Goal: Information Seeking & Learning: Learn about a topic

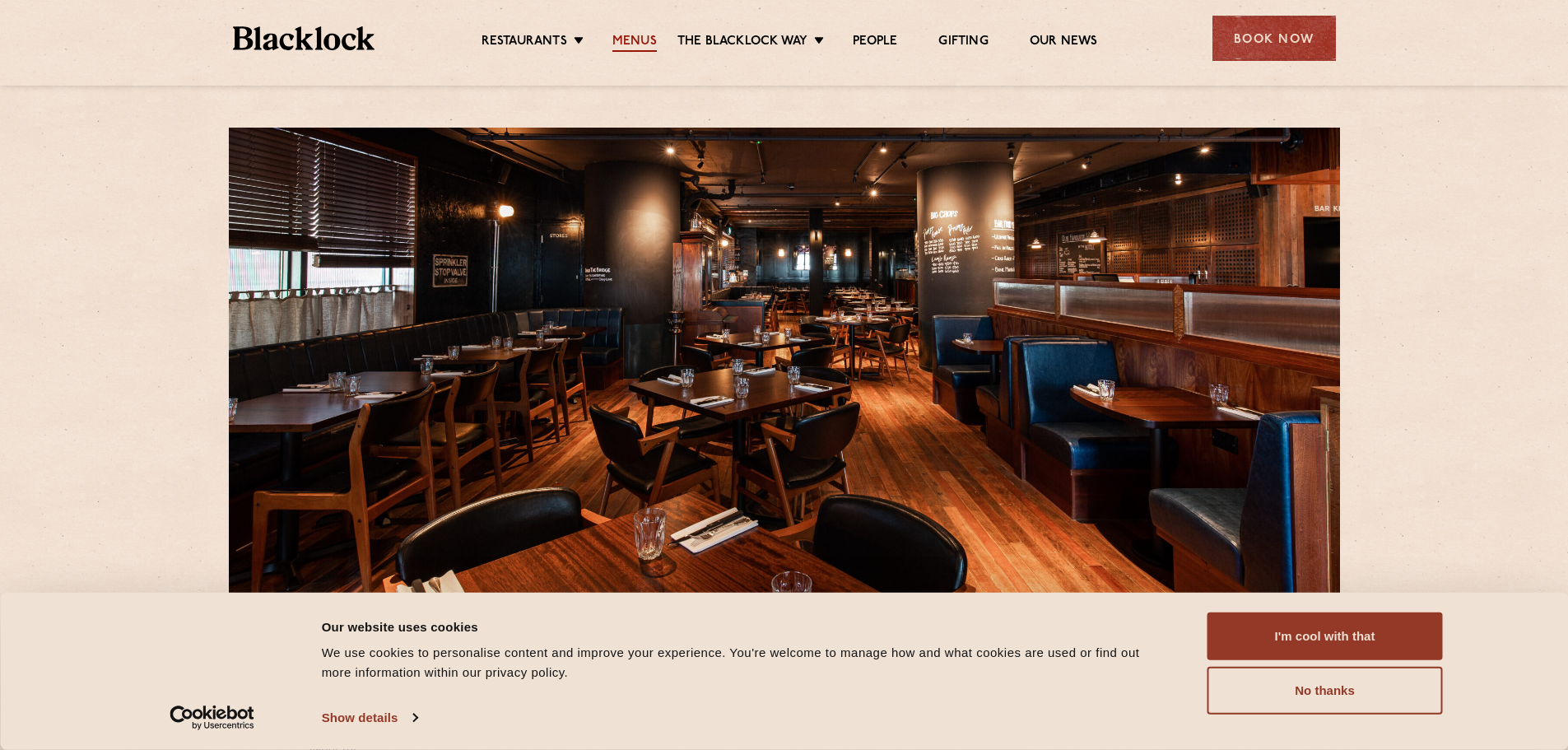
click at [647, 40] on link "Menus" at bounding box center [634, 42] width 44 height 18
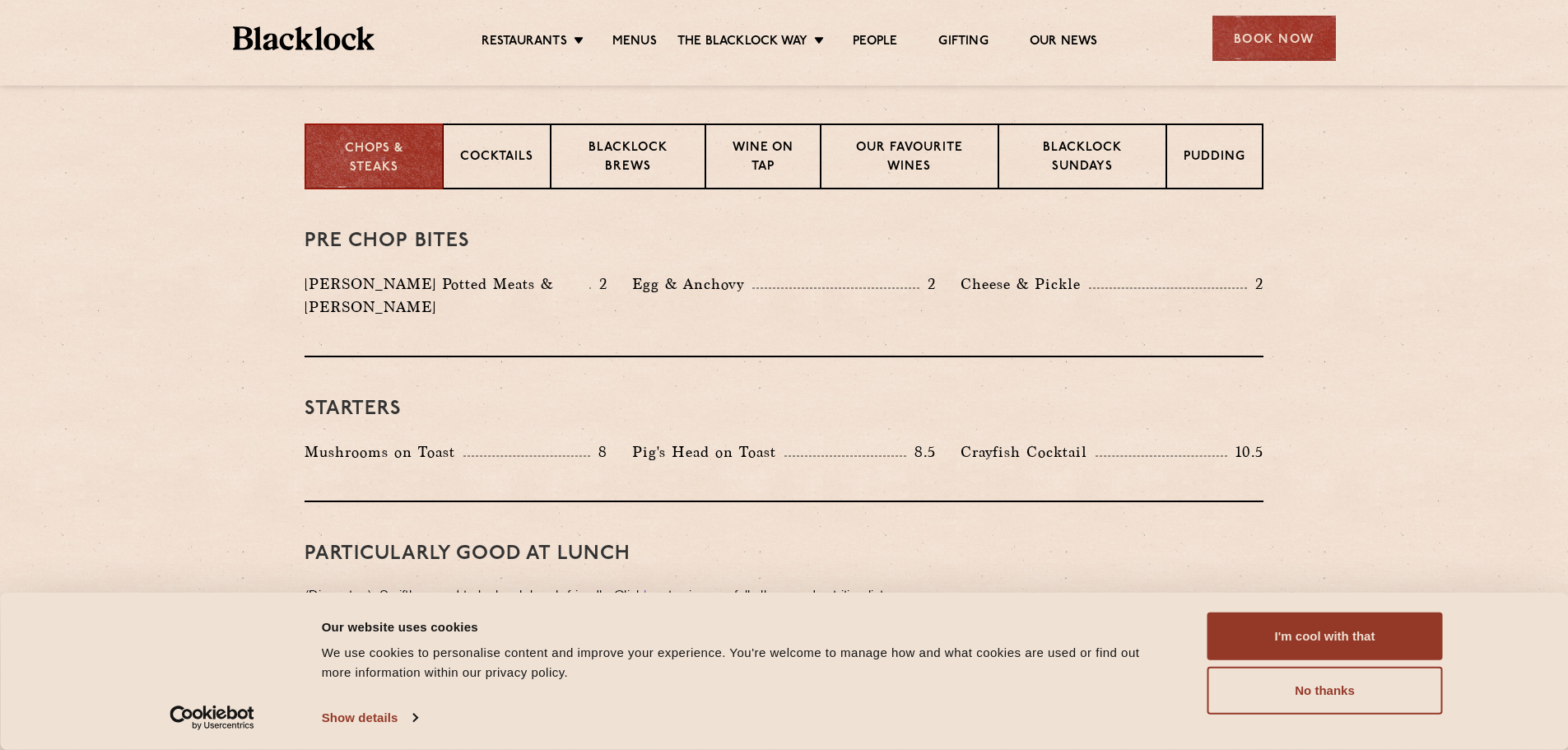
scroll to position [493, 0]
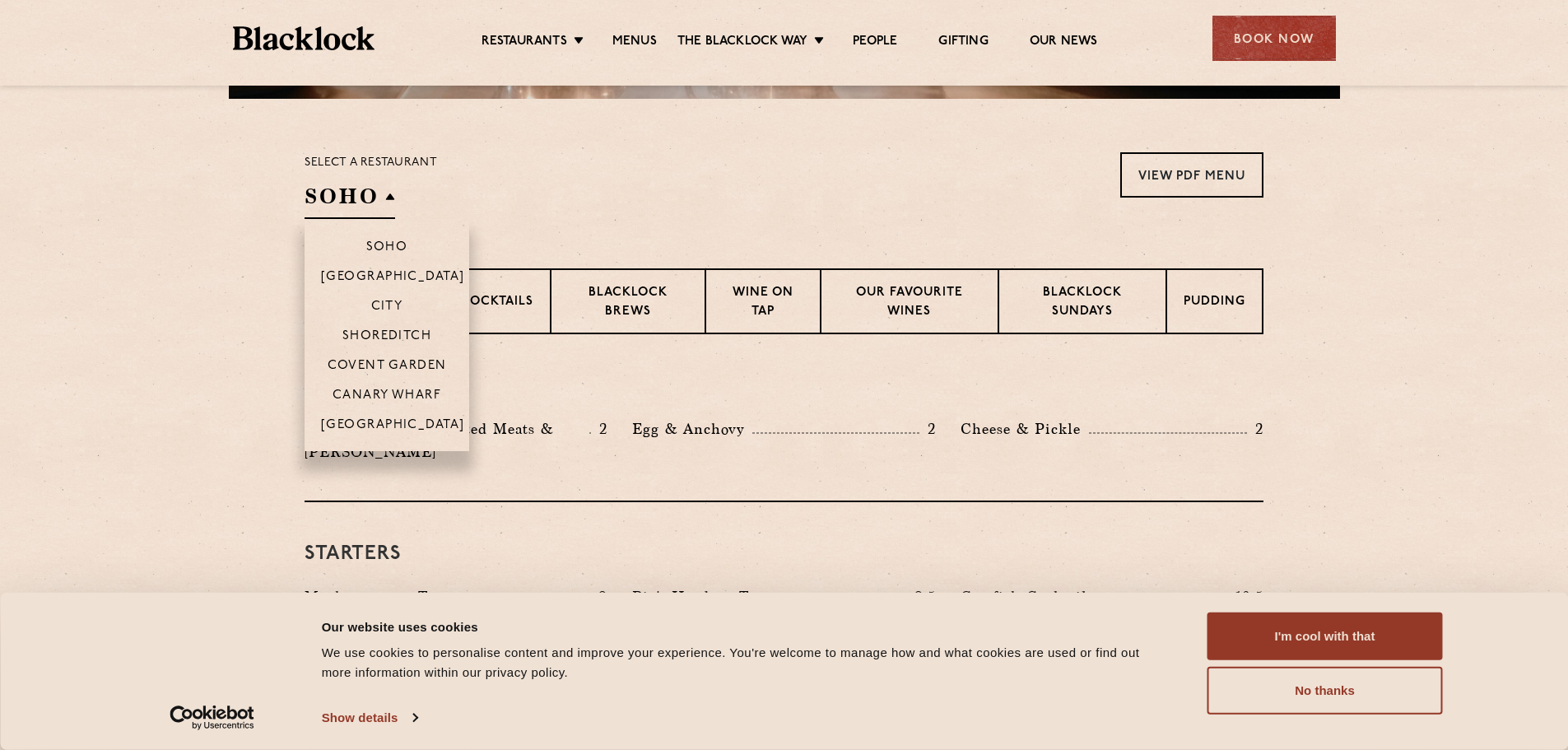
click at [370, 201] on h2 "SOHO" at bounding box center [349, 200] width 91 height 37
click at [393, 397] on p "Canary Wharf" at bounding box center [386, 396] width 109 height 16
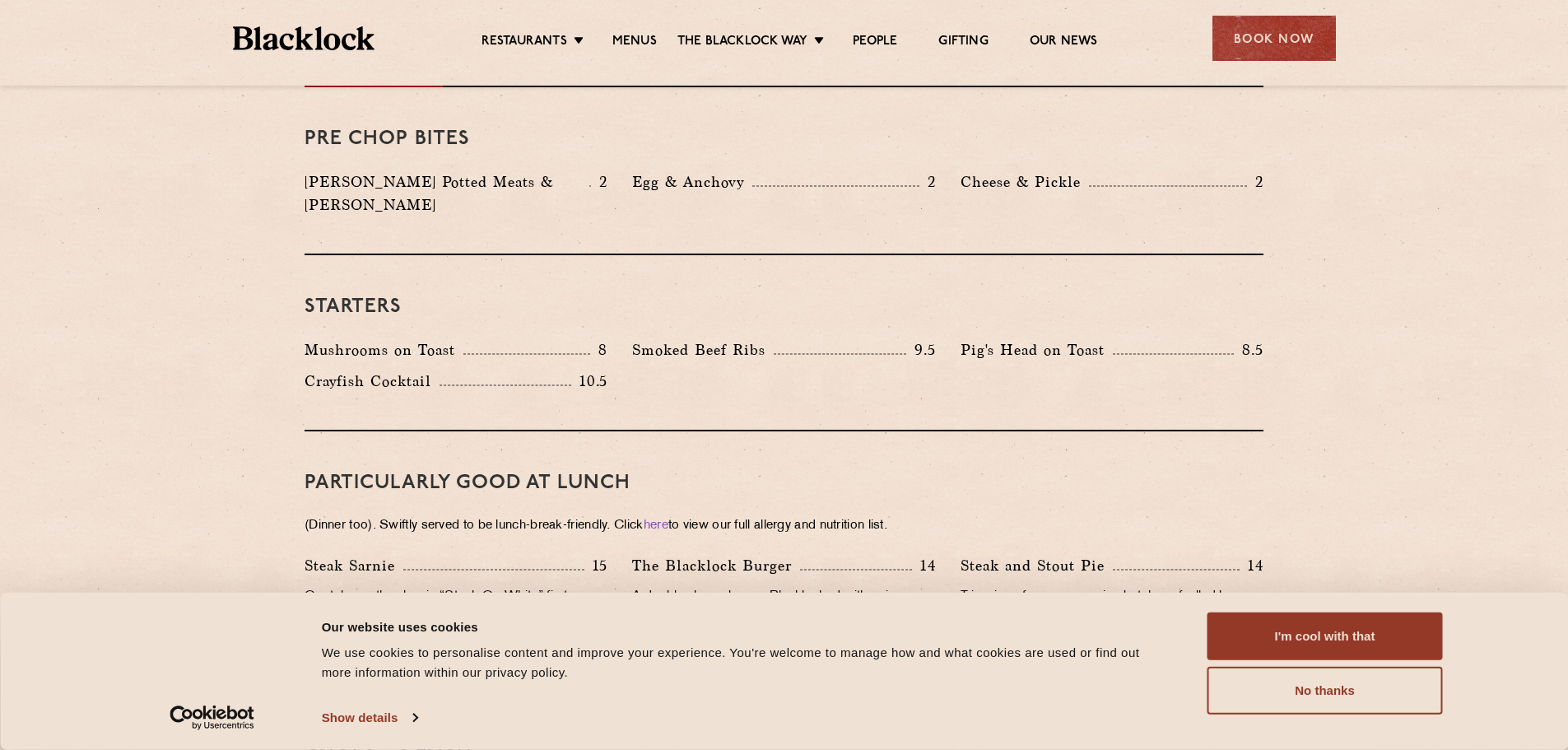
scroll to position [988, 0]
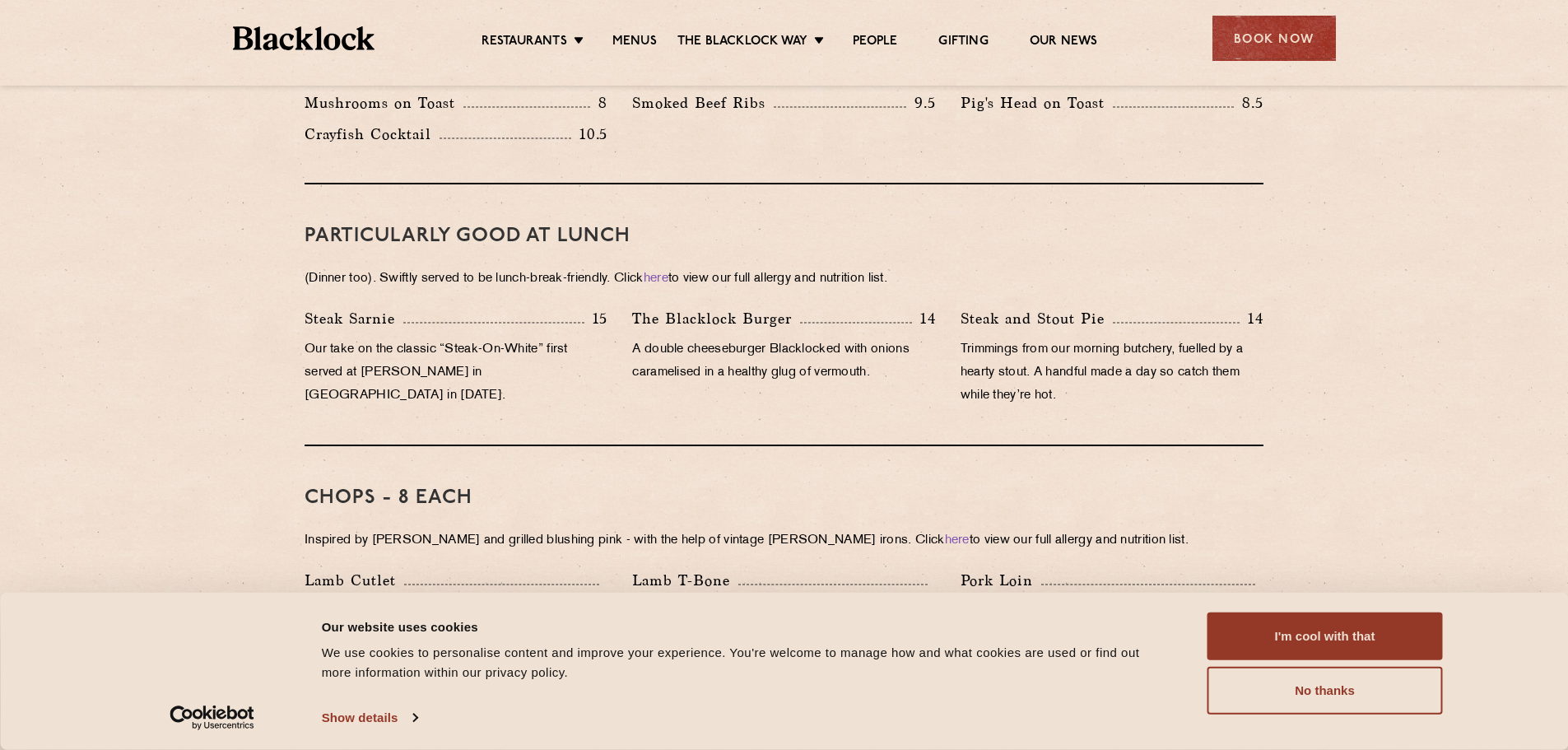
click at [1277, 607] on div "Consent Details [#IABV2SETTINGS#] About Our website uses cookies We use cookies…" at bounding box center [784, 671] width 1568 height 158
click at [1299, 629] on button "I'm cool with that" at bounding box center [1325, 636] width 235 height 48
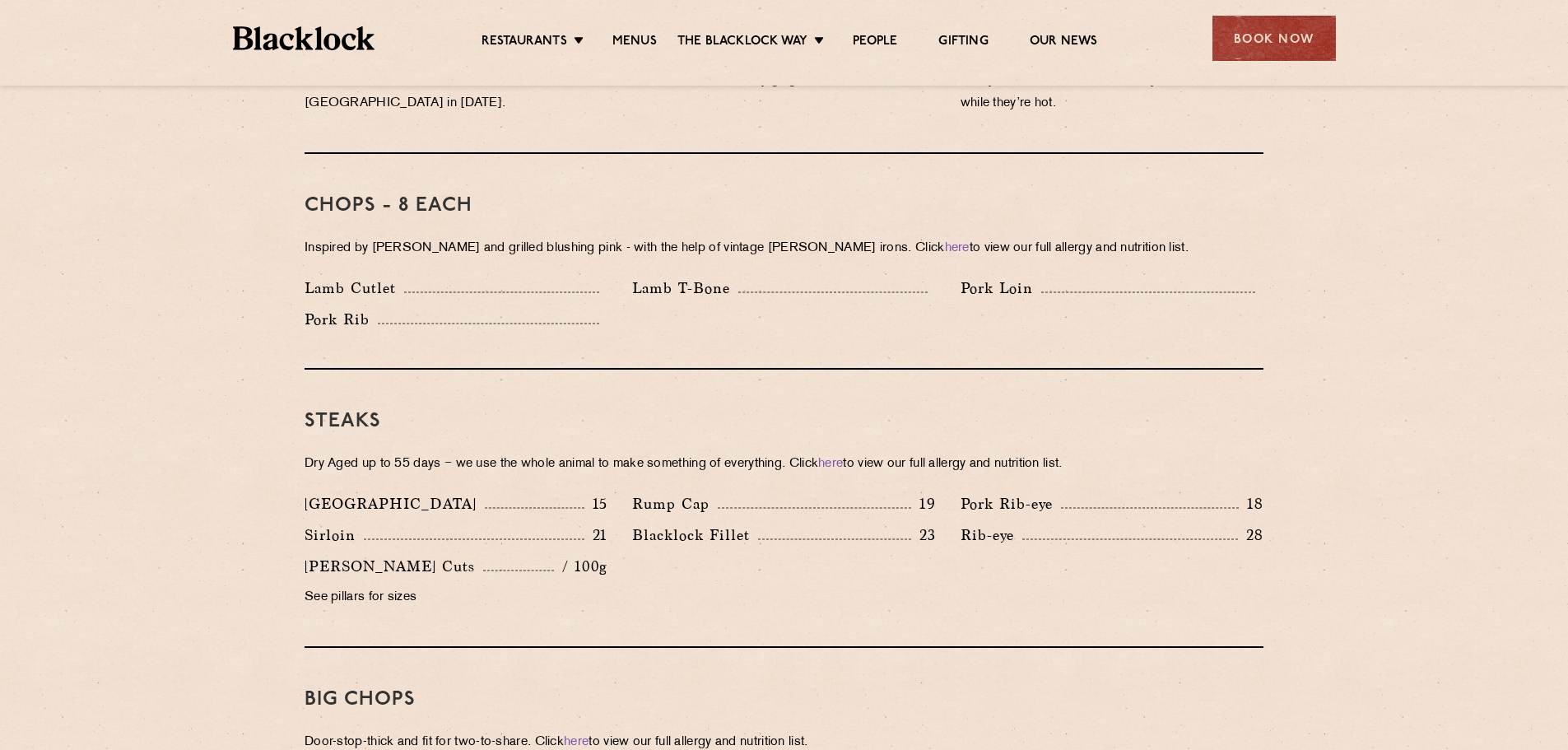
scroll to position [1317, 0]
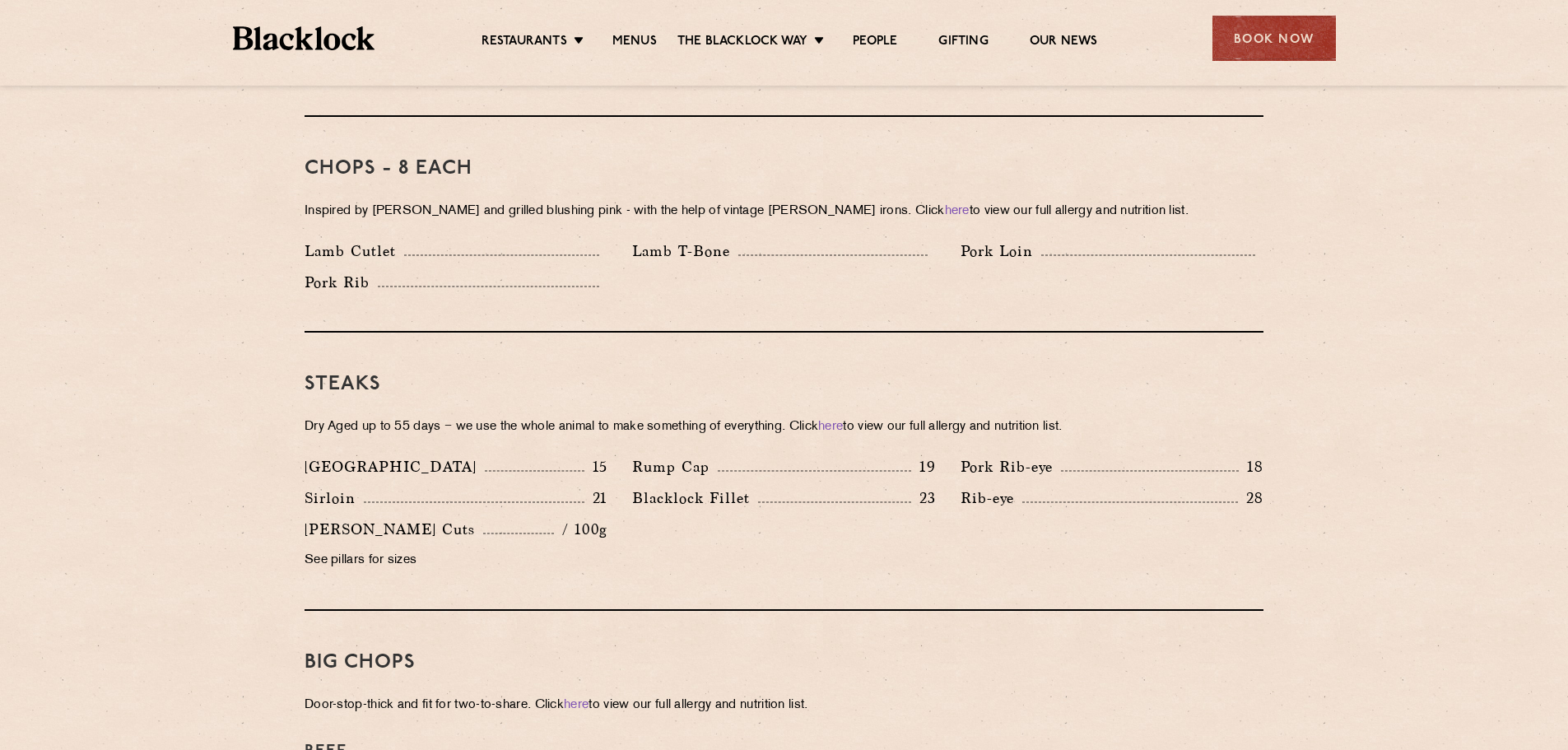
click at [714, 456] on p "Rump Cap" at bounding box center [675, 467] width 86 height 23
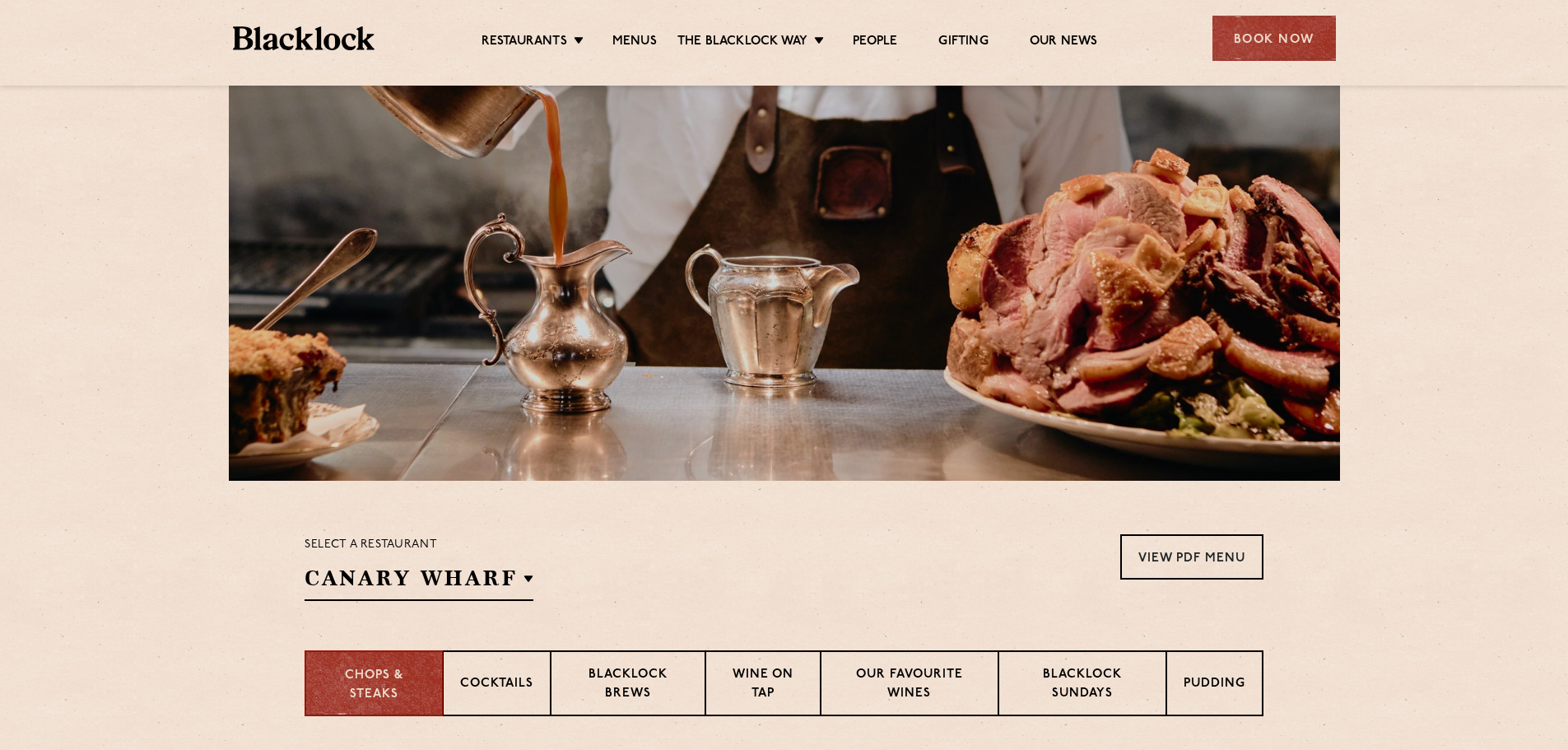
scroll to position [82, 0]
